Goal: Task Accomplishment & Management: Manage account settings

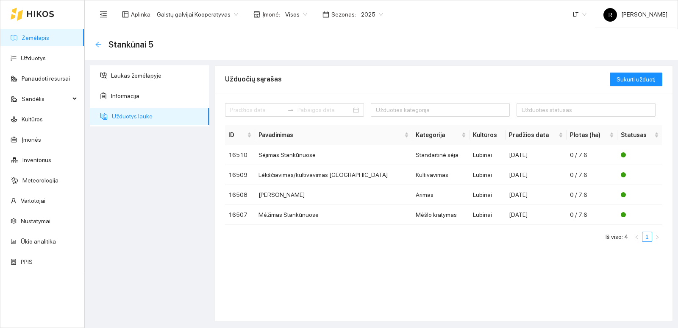
click at [98, 47] on icon "arrow-left" at bounding box center [98, 44] width 7 height 7
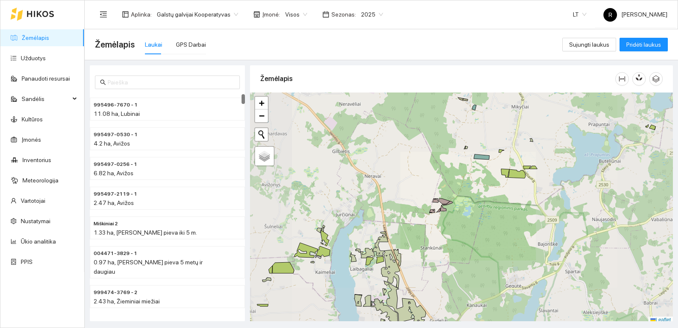
scroll to position [3, 0]
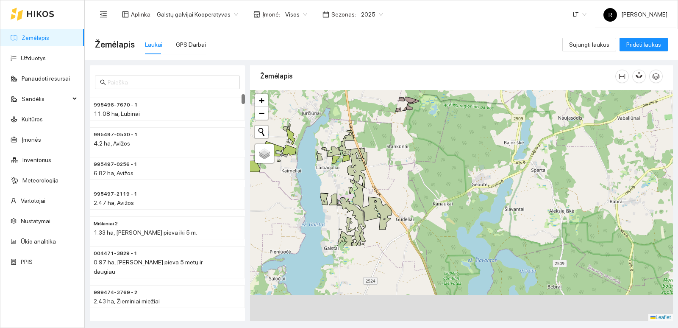
drag, startPoint x: 463, startPoint y: 241, endPoint x: 429, endPoint y: 142, distance: 105.2
click at [429, 142] on div "+ − Nieko nerasta. Bandykite dar kartą. Žemėlapis Palydovas Leaflet" at bounding box center [461, 205] width 423 height 231
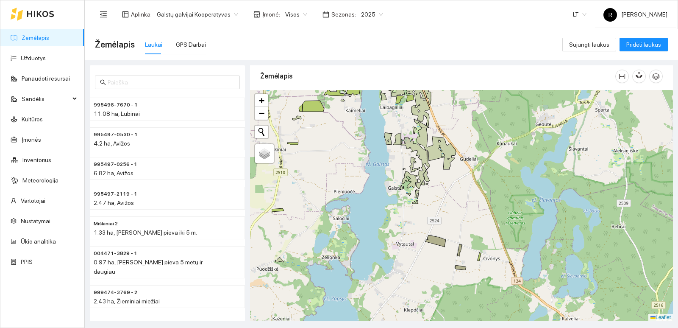
drag, startPoint x: 403, startPoint y: 214, endPoint x: 465, endPoint y: 147, distance: 91.8
click at [465, 147] on div "+ − Nieko nerasta. Bandykite dar kartą. Žemėlapis Palydovas Leaflet" at bounding box center [461, 205] width 423 height 231
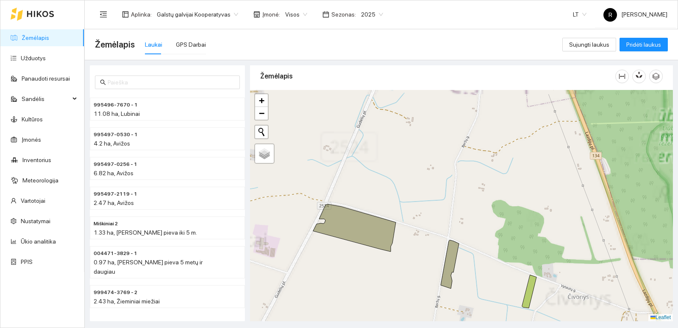
drag, startPoint x: 426, startPoint y: 217, endPoint x: 452, endPoint y: 194, distance: 34.5
click at [452, 194] on div "+ − Nieko nerasta. Bandykite dar kartą. Žemėlapis Palydovas Leaflet" at bounding box center [461, 205] width 423 height 231
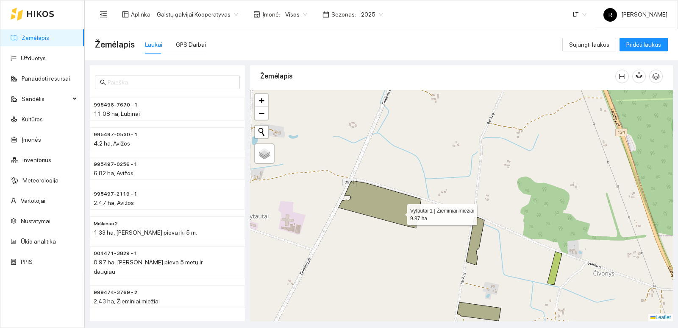
click at [389, 212] on icon at bounding box center [380, 204] width 83 height 47
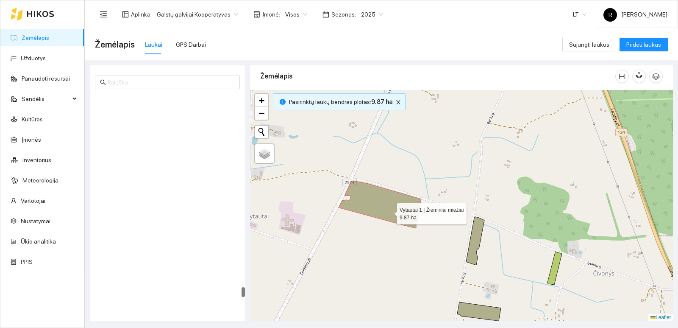
scroll to position [4153, 0]
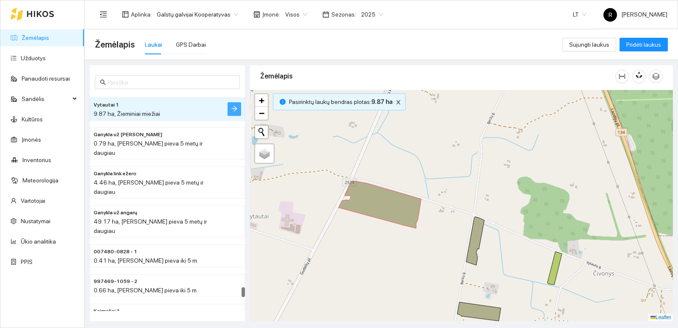
click at [235, 111] on icon "arrow-right" at bounding box center [234, 108] width 7 height 7
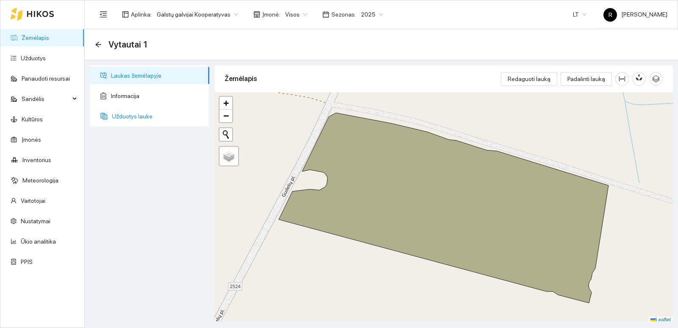
click at [143, 119] on span "Užduotys lauke" at bounding box center [157, 116] width 91 height 17
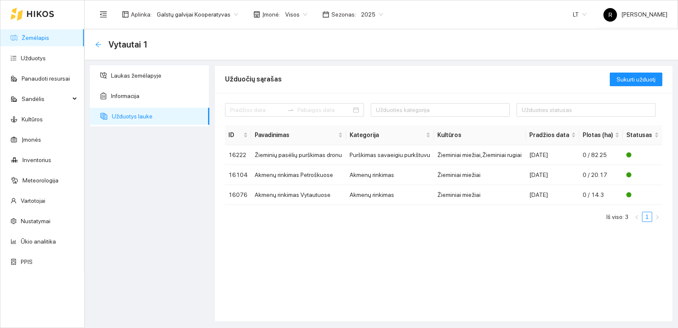
click at [100, 42] on icon "arrow-left" at bounding box center [98, 44] width 7 height 7
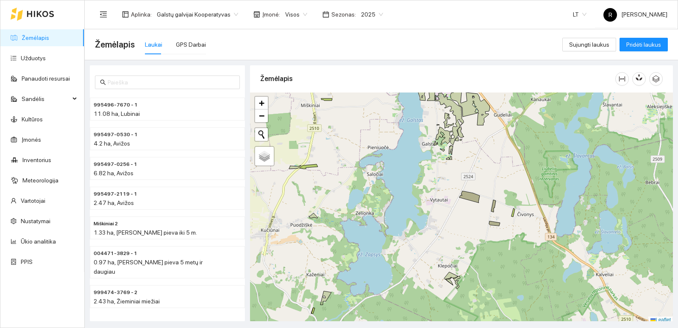
scroll to position [3, 0]
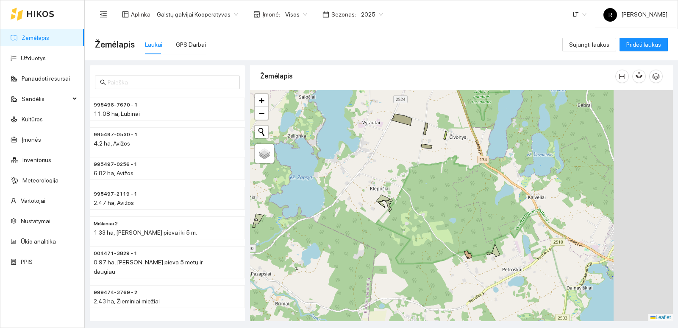
drag, startPoint x: 515, startPoint y: 238, endPoint x: 409, endPoint y: 138, distance: 145.7
click at [410, 133] on div "+ − Nieko nerasta. Bandykite dar kartą. Žemėlapis Palydovas Leaflet" at bounding box center [461, 205] width 423 height 231
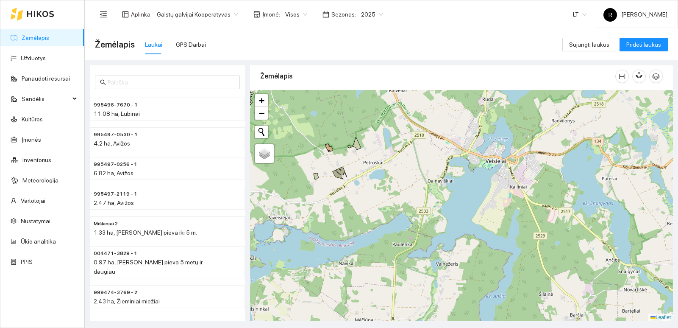
drag, startPoint x: 500, startPoint y: 234, endPoint x: 395, endPoint y: 154, distance: 131.7
click at [395, 154] on div "+ − Nieko nerasta. Bandykite dar kartą. Žemėlapis Palydovas Leaflet" at bounding box center [461, 205] width 423 height 231
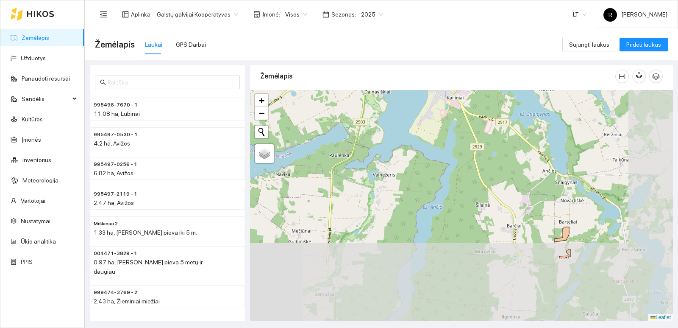
drag, startPoint x: 552, startPoint y: 267, endPoint x: 493, endPoint y: 181, distance: 104.8
click at [493, 181] on div "+ − Nieko nerasta. Bandykite dar kartą. Žemėlapis Palydovas Leaflet" at bounding box center [461, 205] width 423 height 231
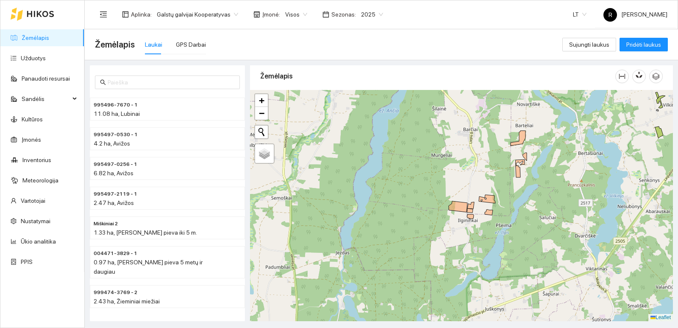
drag, startPoint x: 527, startPoint y: 238, endPoint x: 493, endPoint y: 168, distance: 77.9
click at [493, 168] on div "+ − Nieko nerasta. Bandykite dar kartą. Žemėlapis Palydovas Leaflet" at bounding box center [461, 205] width 423 height 231
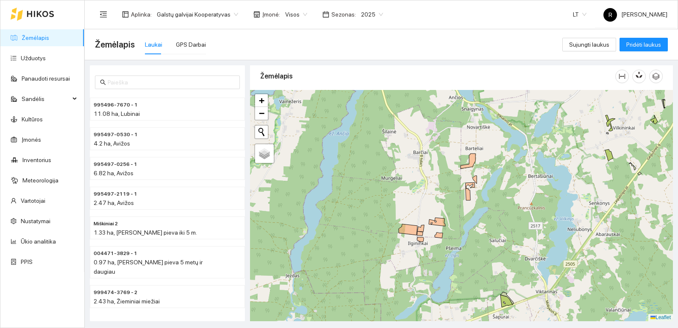
drag, startPoint x: 505, startPoint y: 207, endPoint x: 455, endPoint y: 230, distance: 55.0
click at [455, 230] on div "+ − Nieko nerasta. Bandykite dar kartą. Žemėlapis Palydovas Leaflet" at bounding box center [461, 205] width 423 height 231
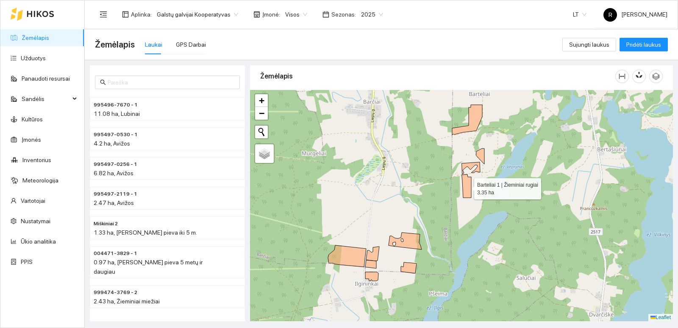
click at [466, 182] on icon at bounding box center [466, 185] width 9 height 23
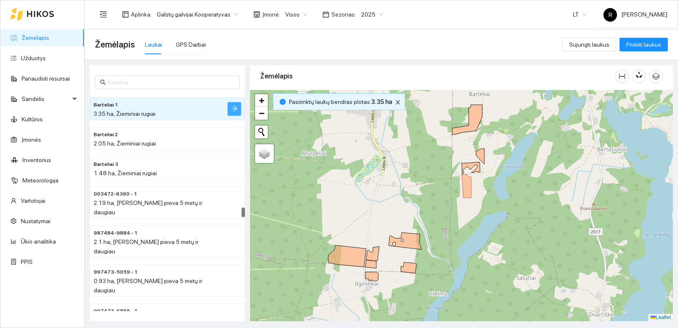
click at [236, 112] on span "arrow-right" at bounding box center [234, 109] width 7 height 8
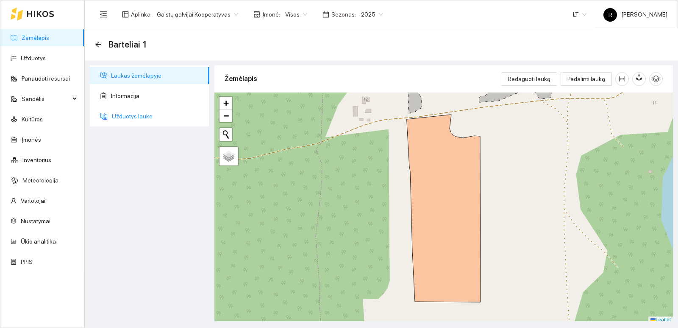
click at [155, 115] on span "Užduotys lauke" at bounding box center [157, 116] width 91 height 17
